Goal: Information Seeking & Learning: Learn about a topic

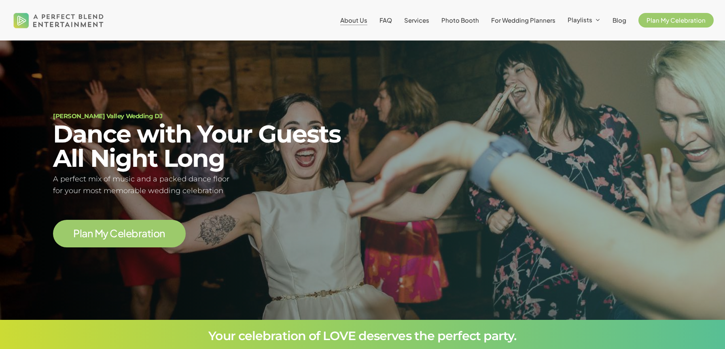
click at [367, 20] on span "About Us" at bounding box center [353, 20] width 27 height 8
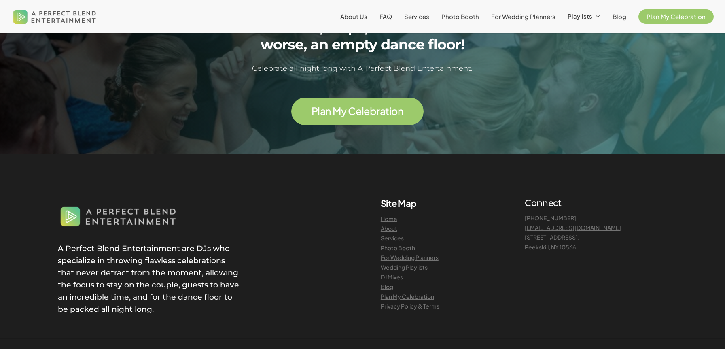
scroll to position [2111, 0]
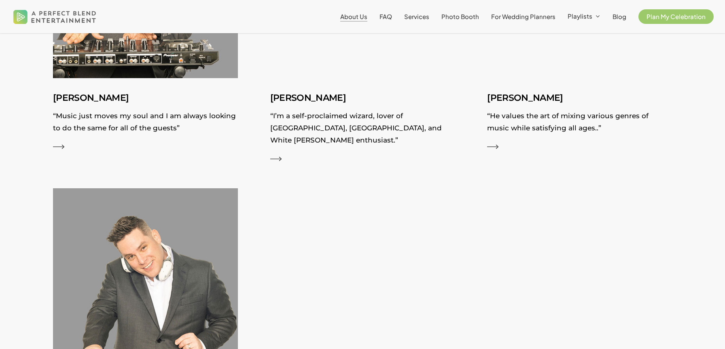
scroll to position [1396, 0]
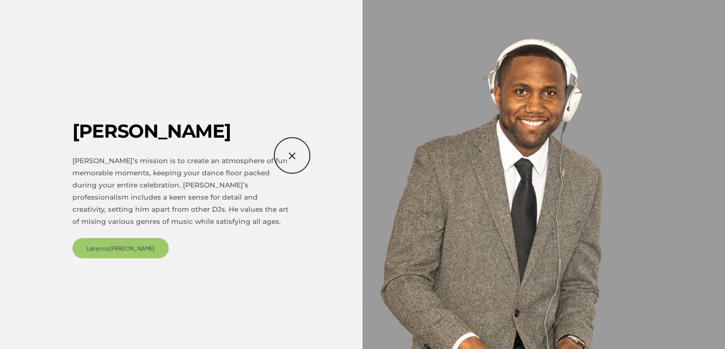
scroll to position [1552, 0]
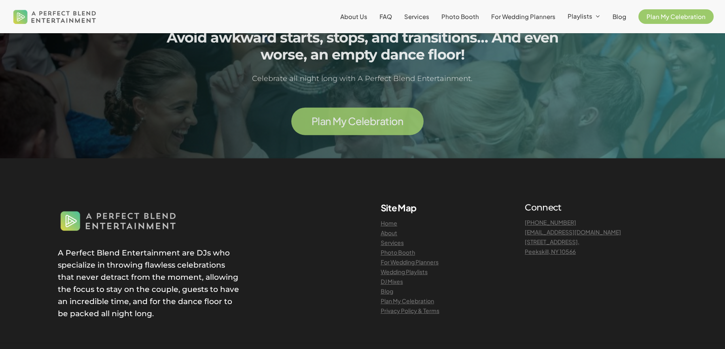
scroll to position [2144, 0]
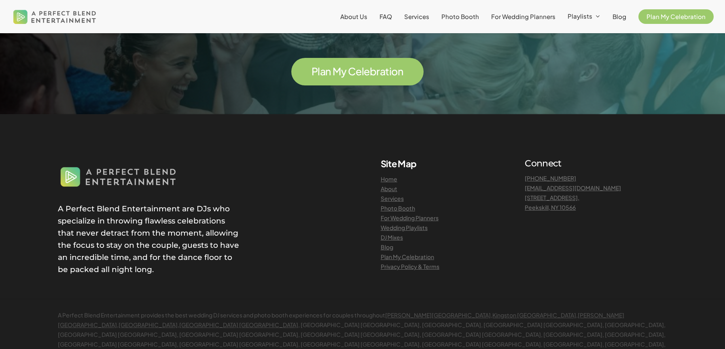
click at [393, 185] on link "About" at bounding box center [389, 188] width 17 height 7
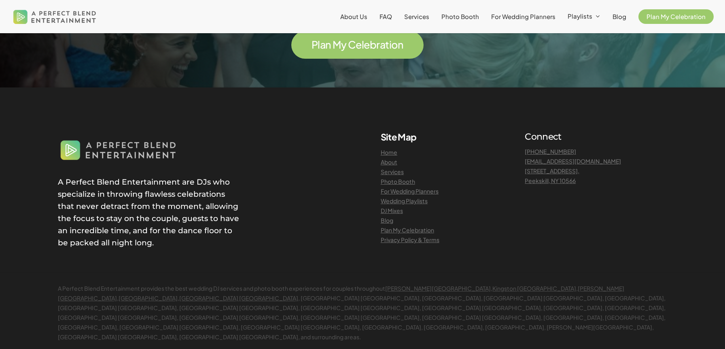
scroll to position [2167, 0]
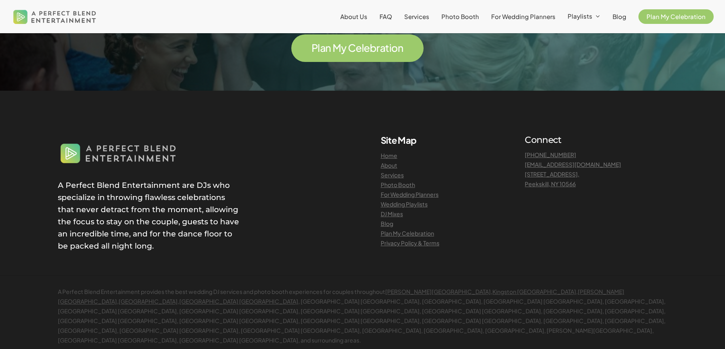
click at [395, 161] on link "About" at bounding box center [389, 164] width 17 height 7
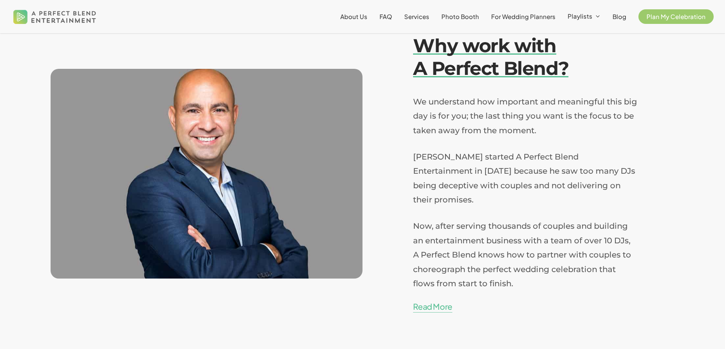
scroll to position [1760, 0]
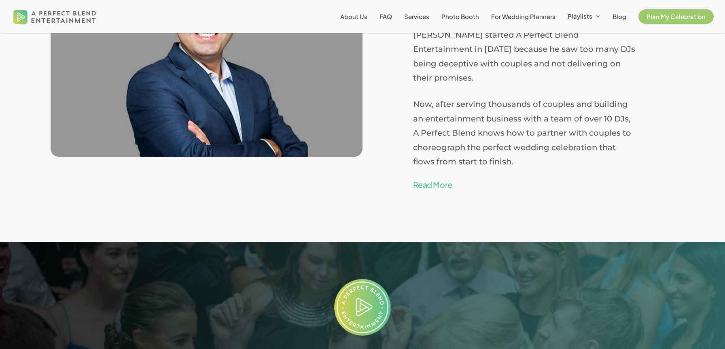
click at [435, 179] on link "Read More" at bounding box center [432, 185] width 39 height 12
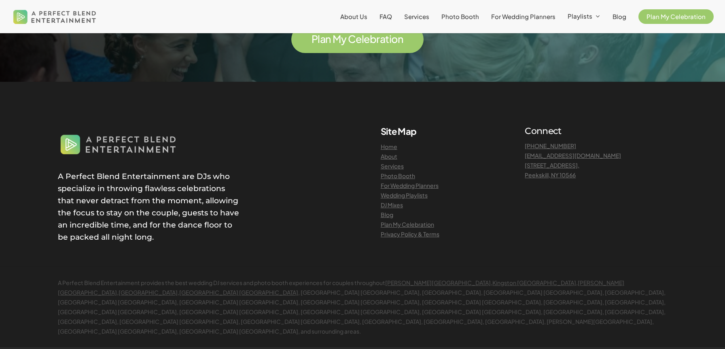
scroll to position [2218, 0]
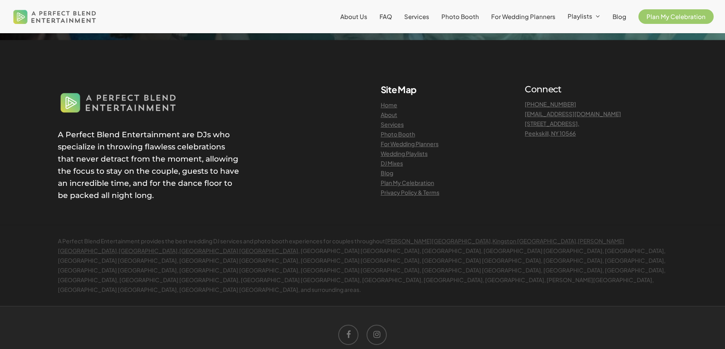
click at [392, 121] on link "Services" at bounding box center [392, 124] width 23 height 7
click at [391, 159] on link "DJ Mixes" at bounding box center [392, 162] width 22 height 7
click at [391, 111] on link "About" at bounding box center [389, 114] width 17 height 7
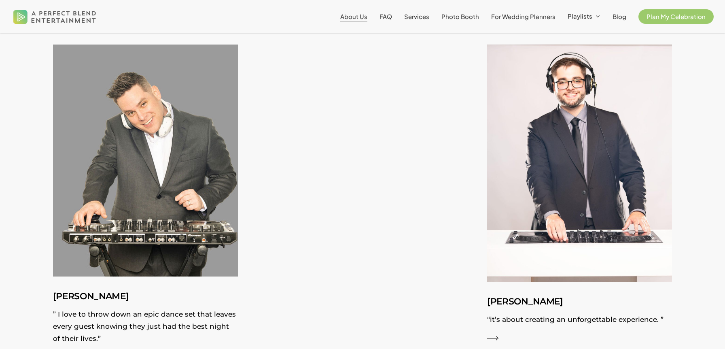
scroll to position [1556, 0]
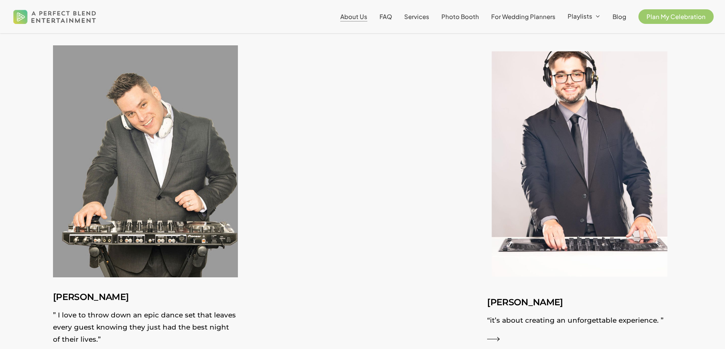
click at [549, 195] on img at bounding box center [579, 163] width 202 height 259
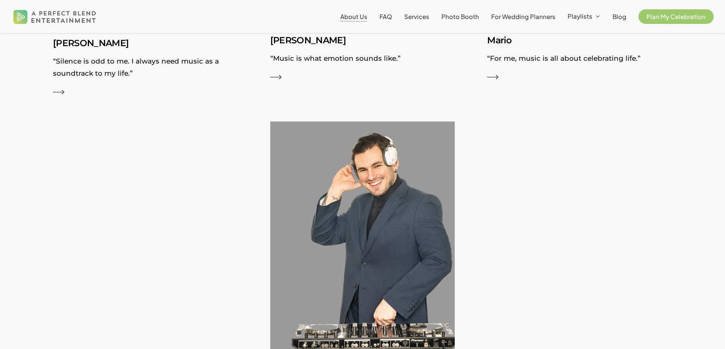
scroll to position [1265, 0]
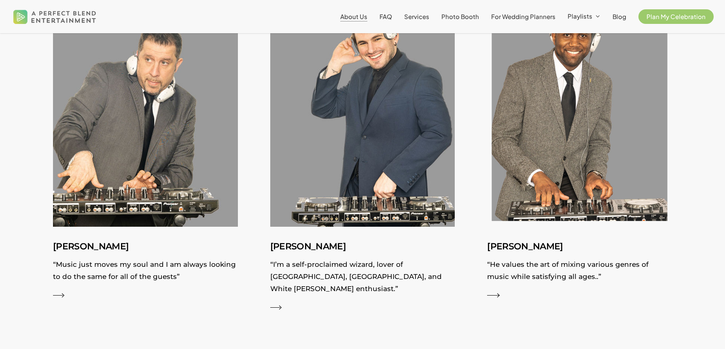
click at [519, 207] on img at bounding box center [579, 110] width 202 height 253
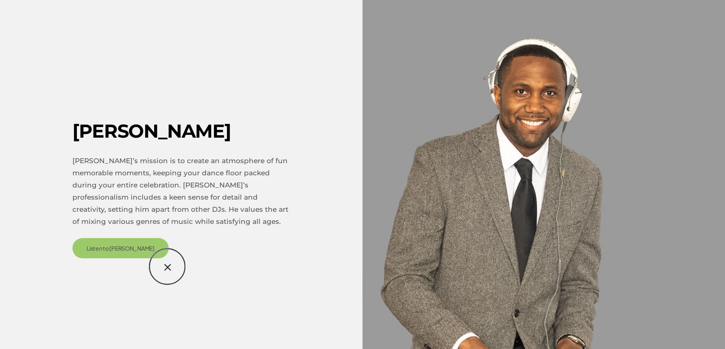
scroll to position [1396, 0]
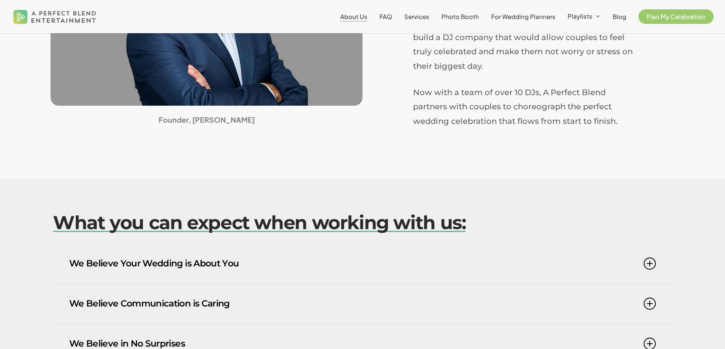
scroll to position [429, 0]
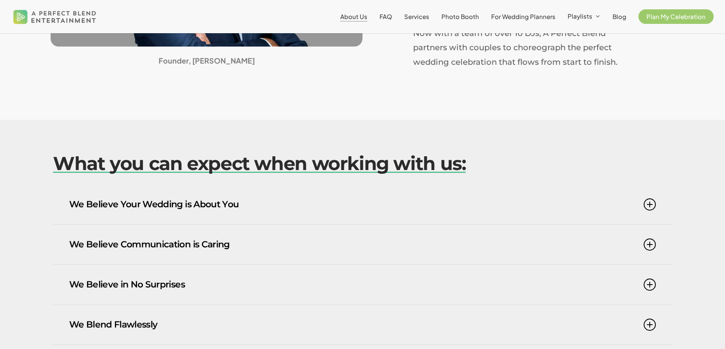
click at [649, 206] on icon at bounding box center [649, 204] width 12 height 12
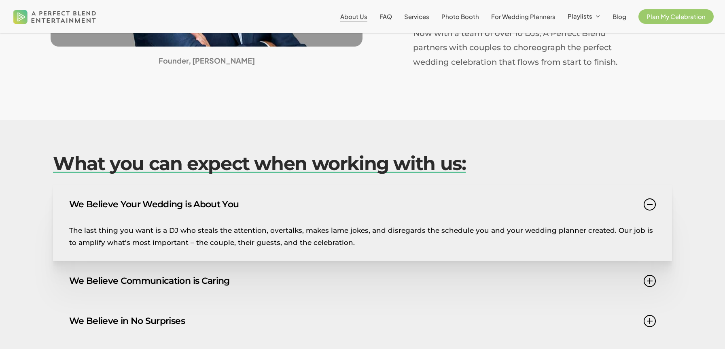
scroll to position [557, 0]
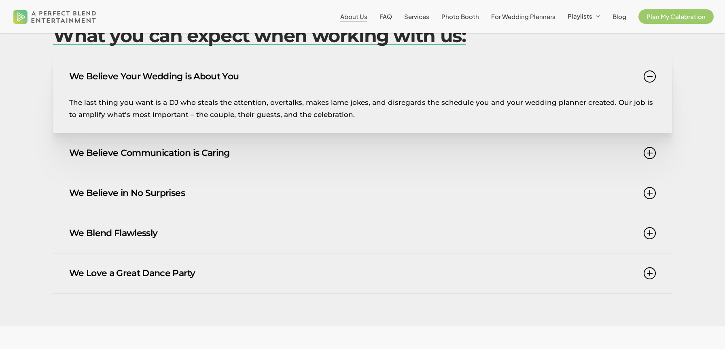
click at [474, 176] on link "We Believe in No Surprises" at bounding box center [362, 193] width 586 height 40
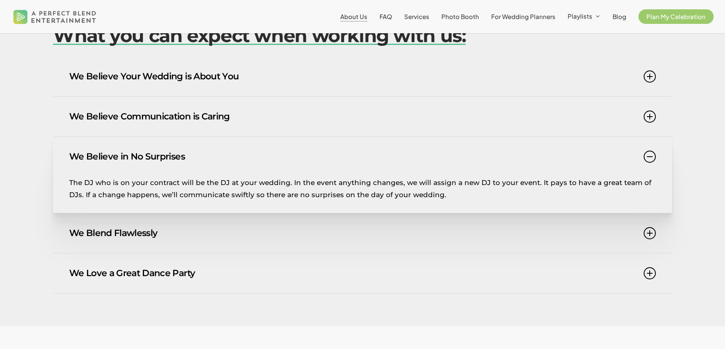
click at [360, 241] on link "We Blend Flawlessly" at bounding box center [362, 233] width 586 height 40
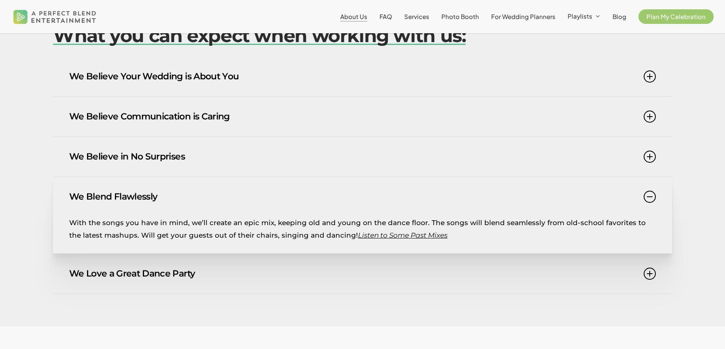
click at [360, 241] on div "With the songs you have in mind, we’ll create an epic mix, keeping old and youn…" at bounding box center [362, 234] width 586 height 37
click at [654, 201] on link "We Blend Flawlessly" at bounding box center [362, 197] width 586 height 40
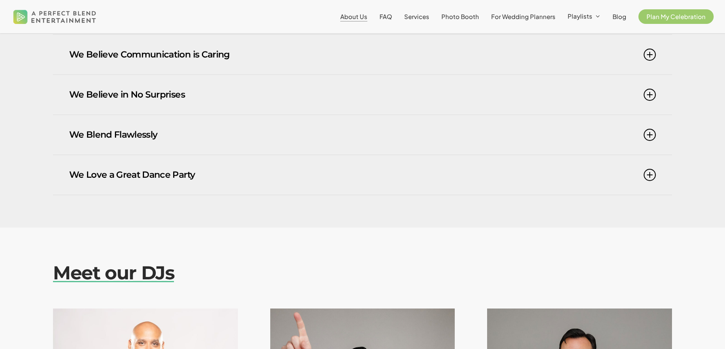
scroll to position [542, 0]
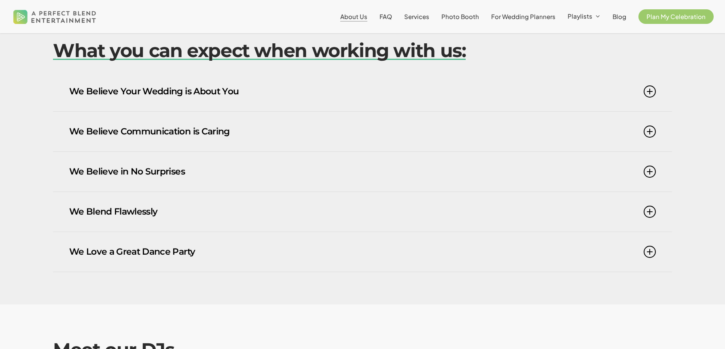
click at [341, 102] on link "We Believe Your Wedding is About You" at bounding box center [362, 92] width 586 height 40
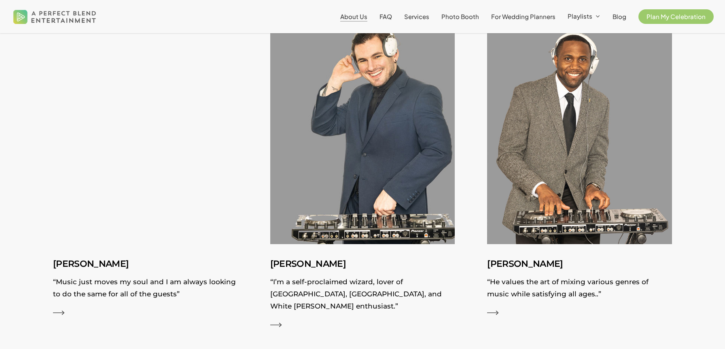
scroll to position [1263, 0]
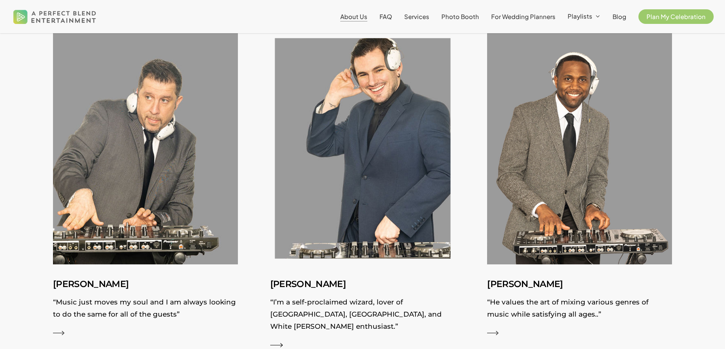
click at [405, 225] on img at bounding box center [363, 148] width 202 height 253
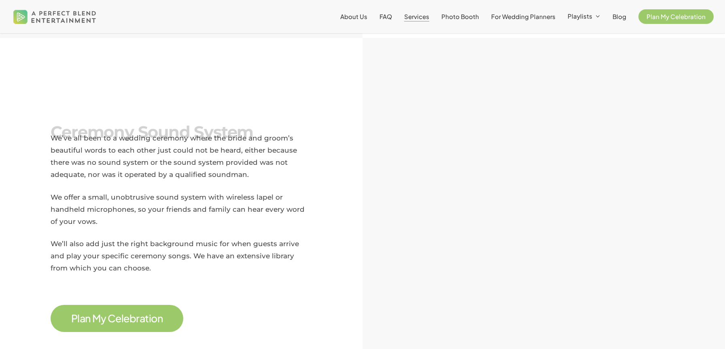
scroll to position [1117, 0]
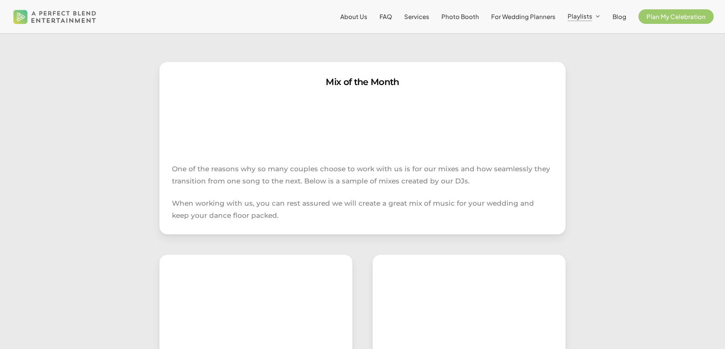
scroll to position [67, 0]
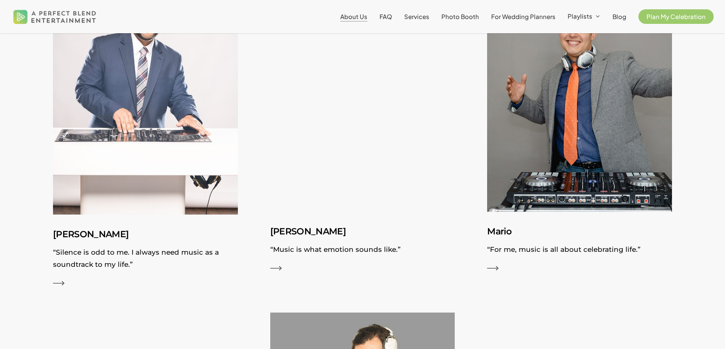
scroll to position [800, 0]
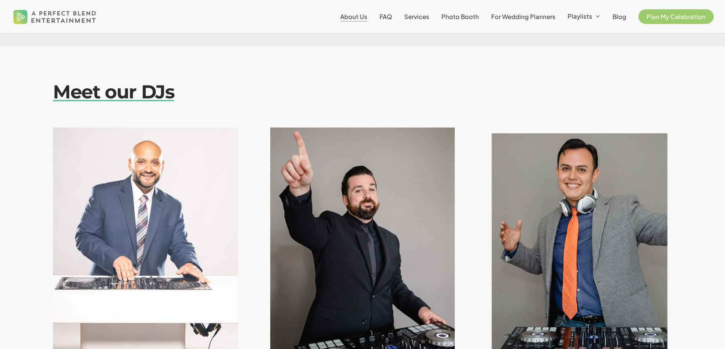
click at [503, 213] on img at bounding box center [579, 243] width 202 height 253
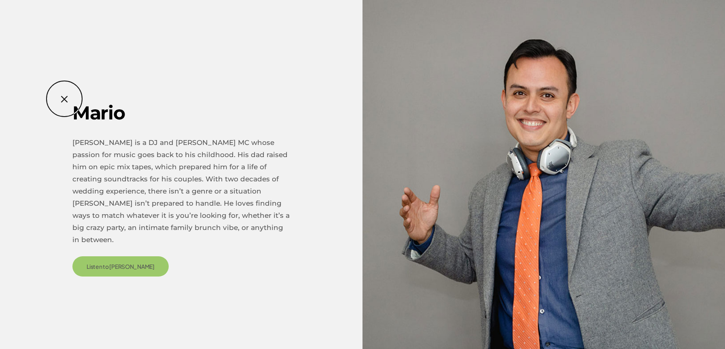
scroll to position [1201, 0]
click at [64, 99] on div "Mario Mario is a DJ and Bilingual MC whose passion for music goes back to his c…" at bounding box center [362, 175] width 725 height 270
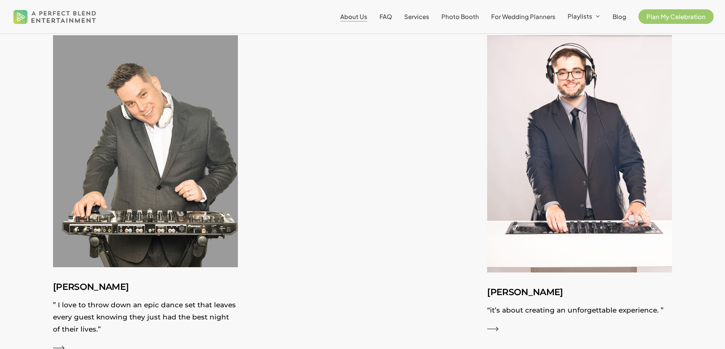
scroll to position [1593, 0]
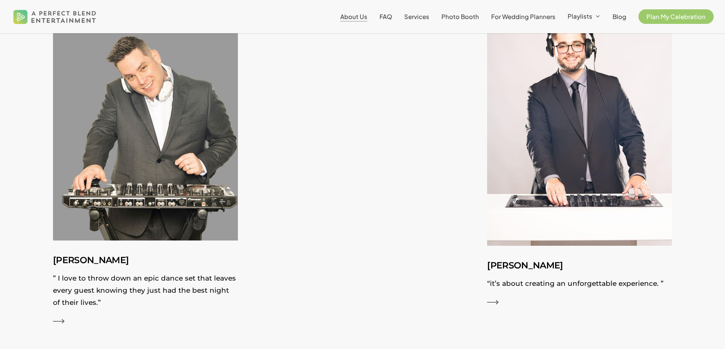
click at [156, 178] on img at bounding box center [145, 124] width 185 height 232
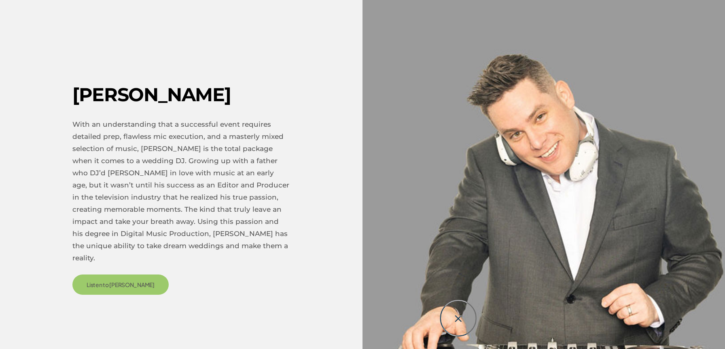
scroll to position [1693, 0]
click at [458, 318] on div "Jesse With an understanding that a successful event requires detailed prep, fla…" at bounding box center [362, 174] width 725 height 306
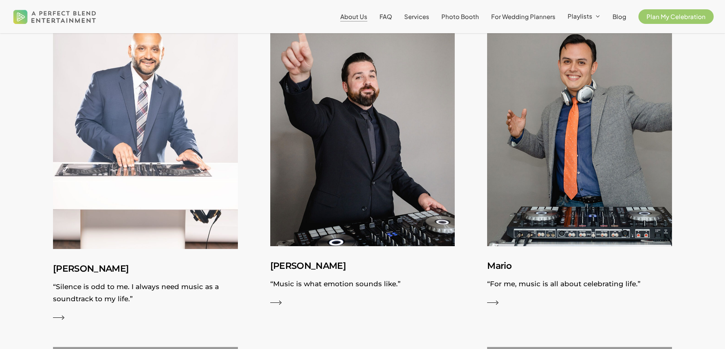
scroll to position [983, 0]
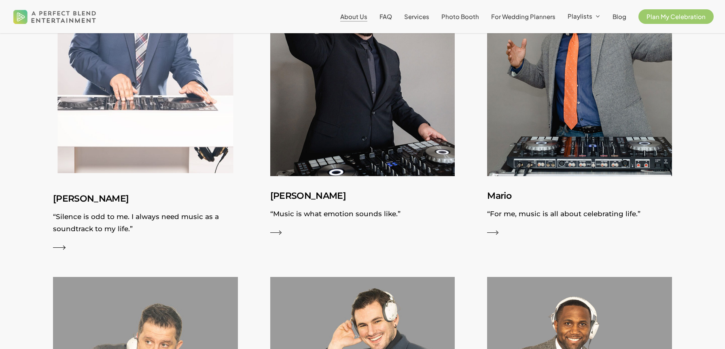
click at [137, 174] on div "Nick “Silence is odd to me. I always need music as a soundtrack to my life.” Fr…" at bounding box center [145, 98] width 185 height 309
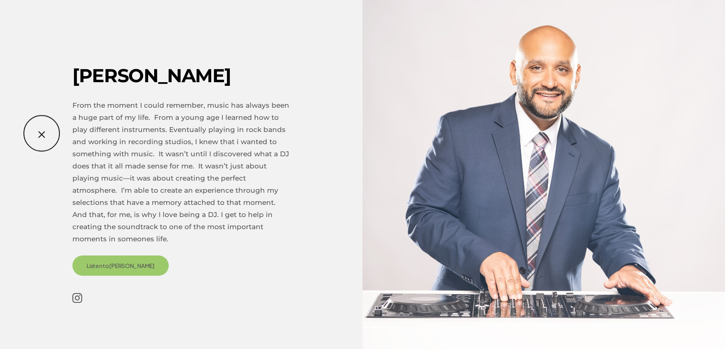
click at [42, 137] on div "Nick From the moment I could remember, music has always been a huge part of my …" at bounding box center [362, 174] width 725 height 344
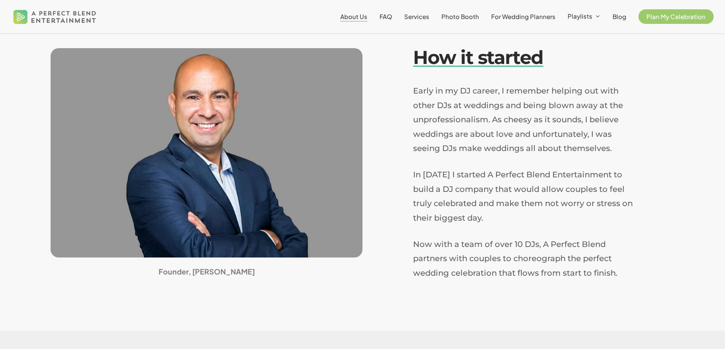
scroll to position [231, 0]
